Goal: Task Accomplishment & Management: Complete application form

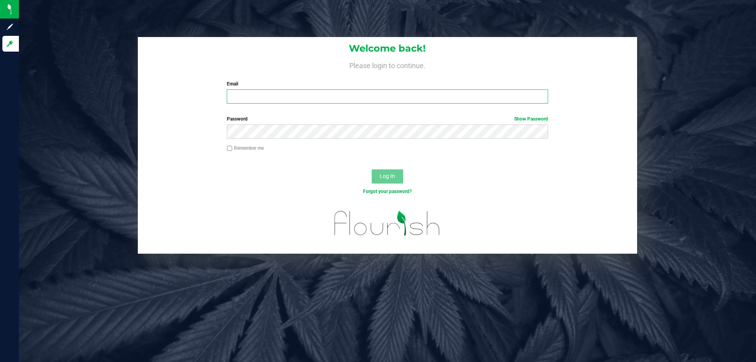
click at [311, 95] on input "Email" at bounding box center [387, 96] width 321 height 14
type input "[EMAIL_ADDRESS][DOMAIN_NAME]"
click at [372, 169] on button "Log In" at bounding box center [388, 176] width 32 height 14
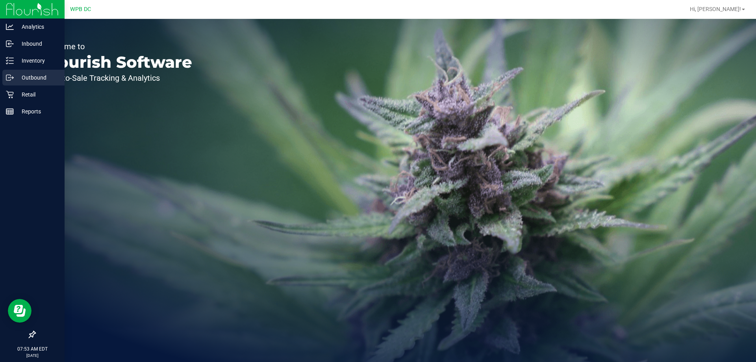
click at [32, 80] on p "Outbound" at bounding box center [37, 77] width 47 height 9
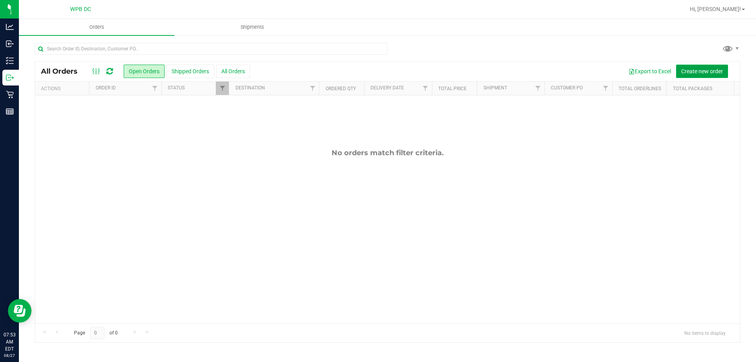
click at [711, 72] on span "Create new order" at bounding box center [702, 71] width 42 height 6
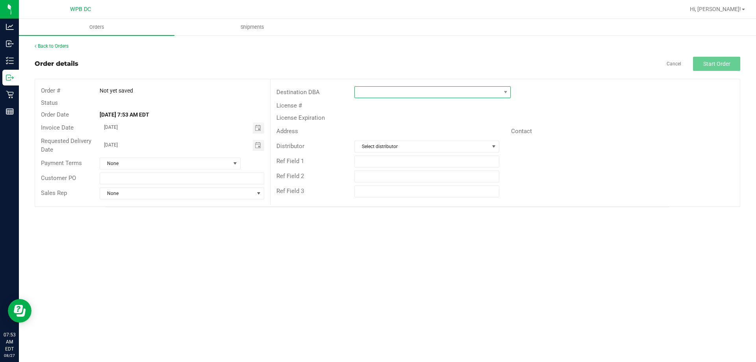
click at [381, 88] on span at bounding box center [428, 92] width 146 height 11
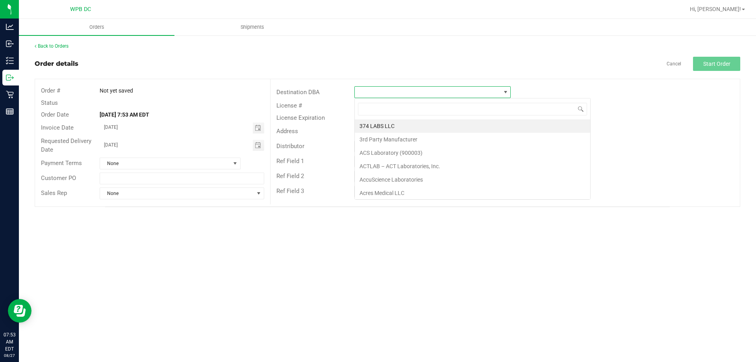
scroll to position [12, 156]
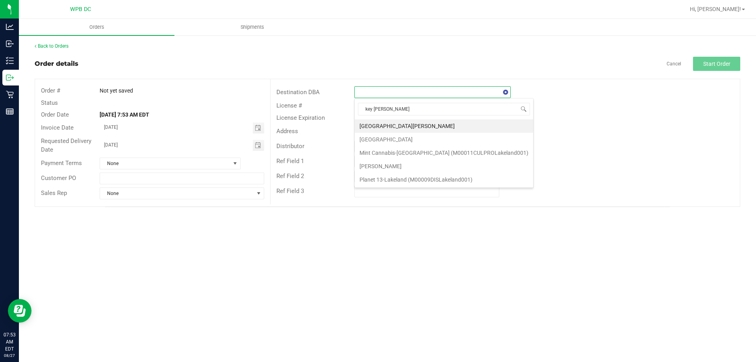
type input "key west"
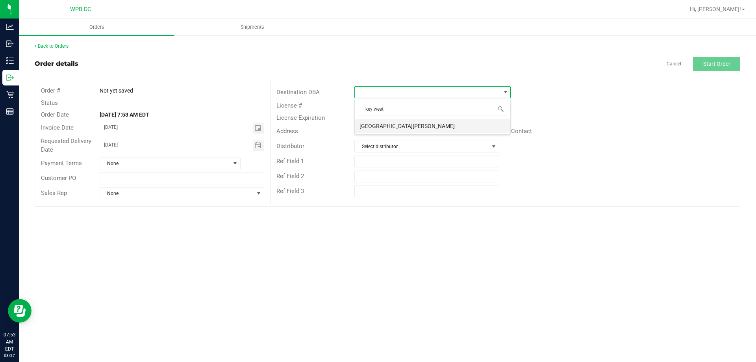
click at [402, 127] on li "[GEOGRAPHIC_DATA][PERSON_NAME]" at bounding box center [433, 125] width 156 height 13
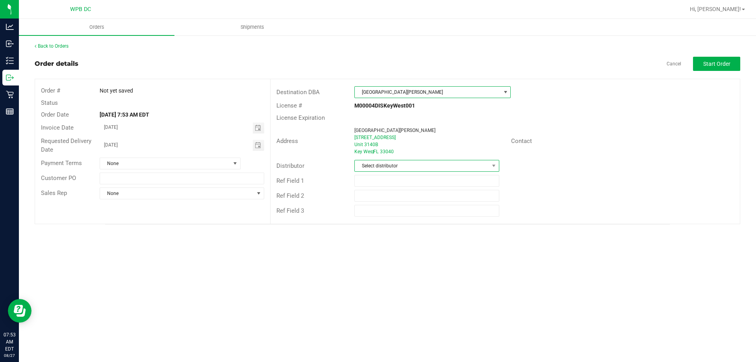
click at [432, 171] on span "Select distributor" at bounding box center [422, 165] width 134 height 11
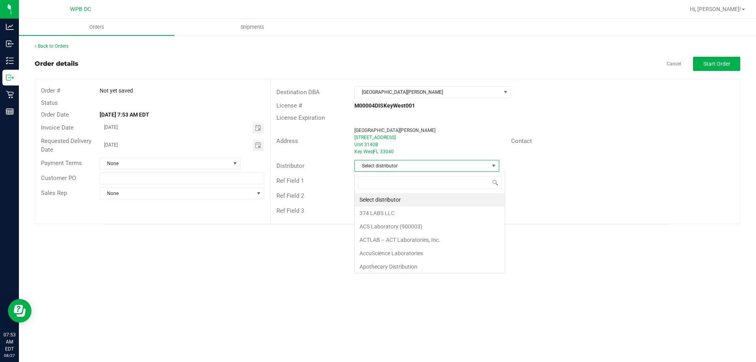
scroll to position [12, 145]
type input "WPB"
click at [412, 199] on li "WPB DC" at bounding box center [427, 199] width 144 height 13
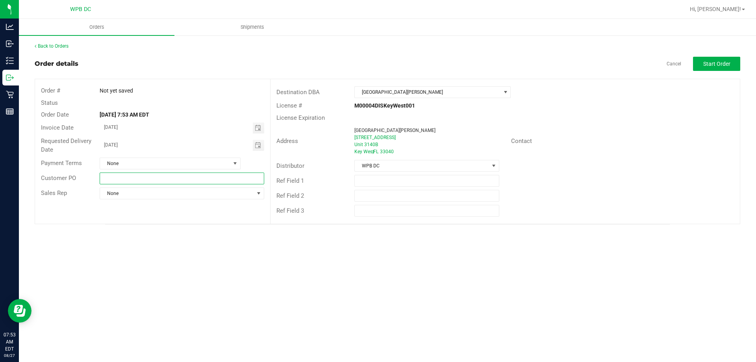
click at [237, 184] on input "text" at bounding box center [182, 179] width 164 height 12
type input "KWWC08282025"
click at [703, 67] on button "Start Order" at bounding box center [716, 64] width 47 height 14
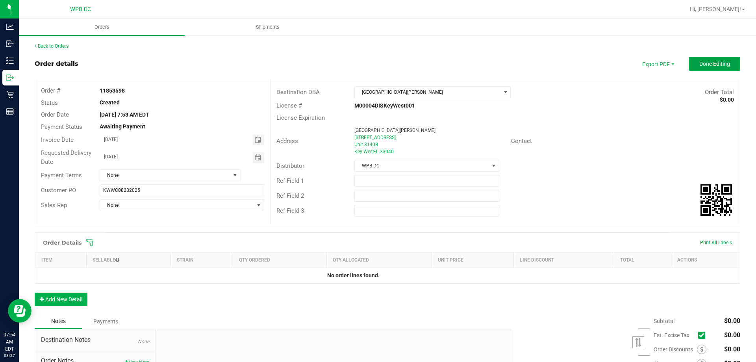
click at [703, 67] on button "Done Editing" at bounding box center [714, 64] width 51 height 14
